Goal: Task Accomplishment & Management: Manage account settings

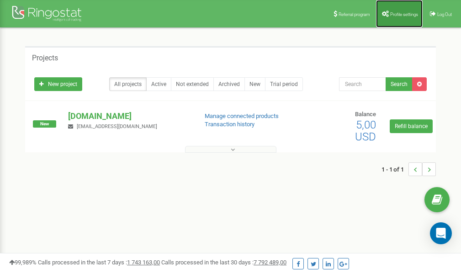
click at [398, 14] on span "Profile settings" at bounding box center [404, 14] width 28 height 5
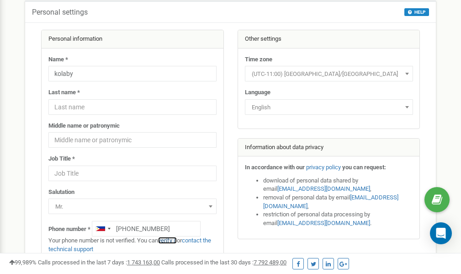
click at [169, 241] on link "verify it" at bounding box center [167, 240] width 19 height 7
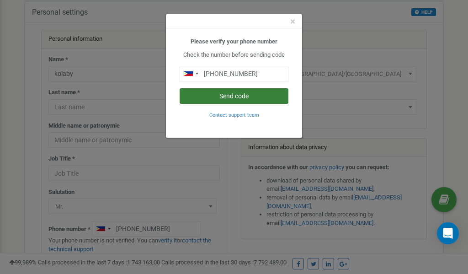
click at [236, 96] on button "Send code" at bounding box center [234, 96] width 109 height 16
